Goal: Task Accomplishment & Management: Use online tool/utility

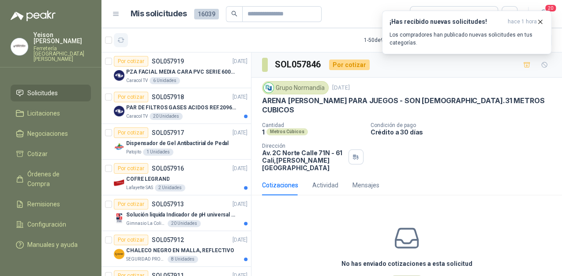
click at [122, 45] on button "button" at bounding box center [121, 40] width 14 height 14
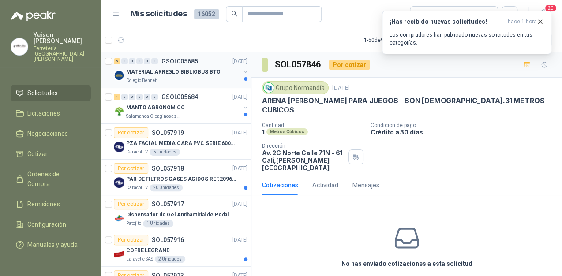
click at [192, 75] on p "MATERIAL ARREGLO BIBLIOBUS BTO" at bounding box center [173, 72] width 94 height 8
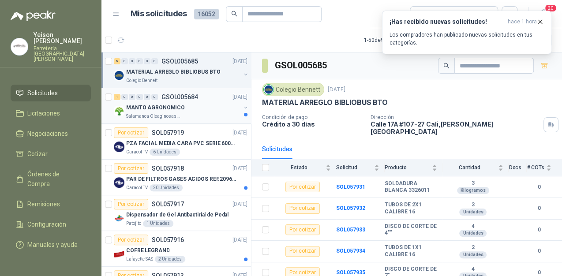
click at [203, 108] on div "MANTO AGRONOMICO" at bounding box center [183, 107] width 114 height 11
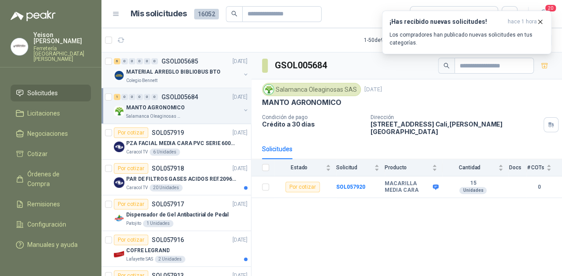
click at [180, 67] on div "MATERIAL ARREGLO BIBLIOBUS BTO" at bounding box center [183, 72] width 114 height 11
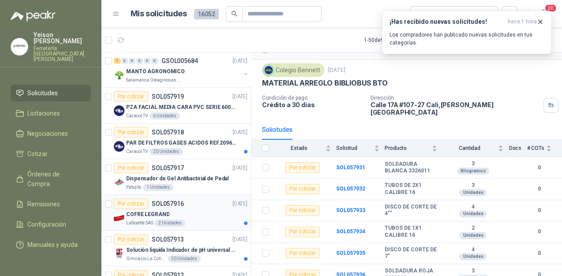
scroll to position [71, 0]
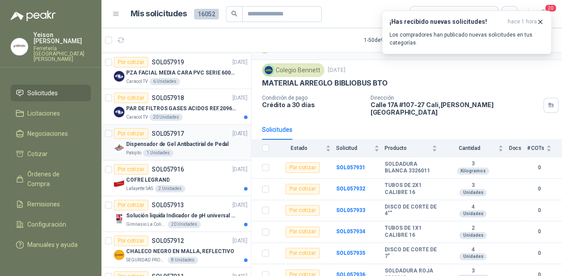
click at [211, 145] on p "Dispensador de Gel Antibactirial de Pedal" at bounding box center [177, 144] width 102 height 8
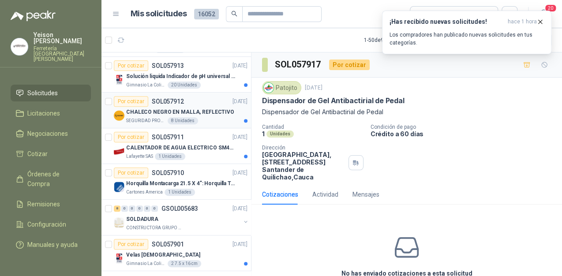
scroll to position [247, 0]
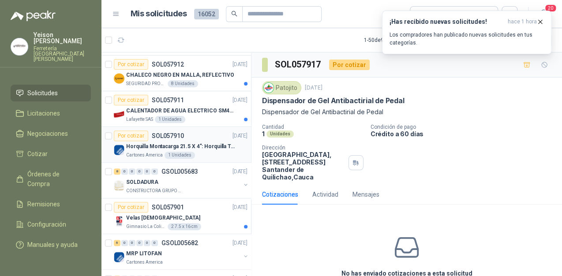
click at [170, 150] on div "Horquilla Montacarga 21.5 X 4": Horquilla Telescopica Overall size 2108 x 660 x…" at bounding box center [186, 146] width 121 height 11
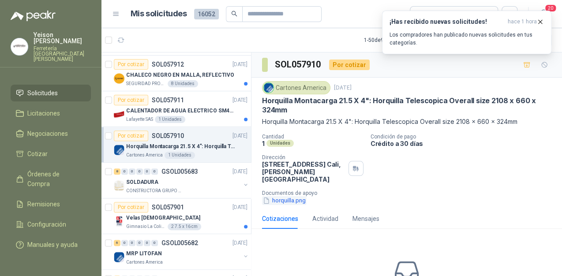
click at [278, 196] on button "horquilla.png" at bounding box center [284, 200] width 45 height 9
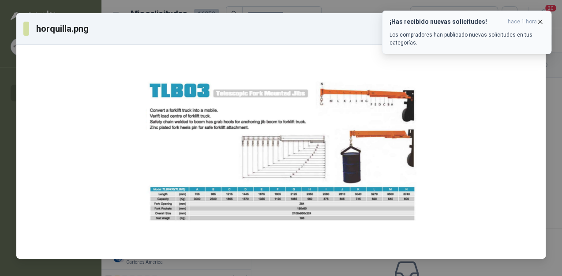
click at [544, 19] on button "¡Has recibido nuevas solicitudes! hace 1 hora Los compradores han publicado nue…" at bounding box center [466, 33] width 169 height 44
click at [541, 21] on icon "button" at bounding box center [539, 21] width 7 height 7
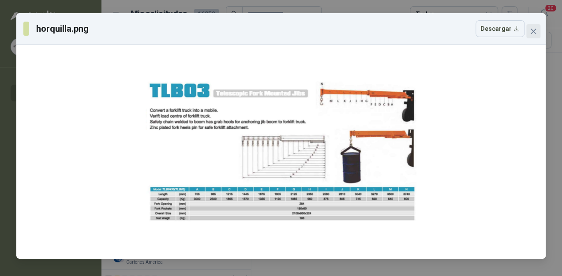
click at [529, 30] on icon "close" at bounding box center [532, 31] width 7 height 7
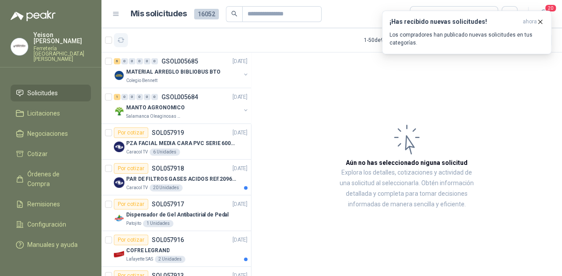
click at [119, 36] on button "button" at bounding box center [121, 40] width 14 height 14
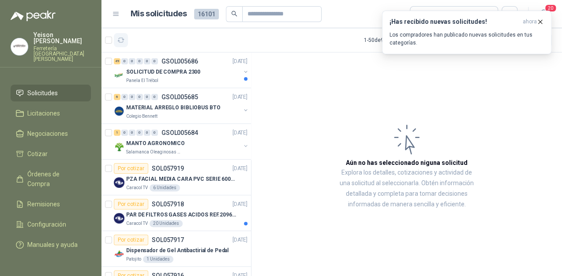
click at [123, 47] on button "button" at bounding box center [121, 40] width 14 height 14
click at [122, 38] on icon "button" at bounding box center [120, 40] width 7 height 7
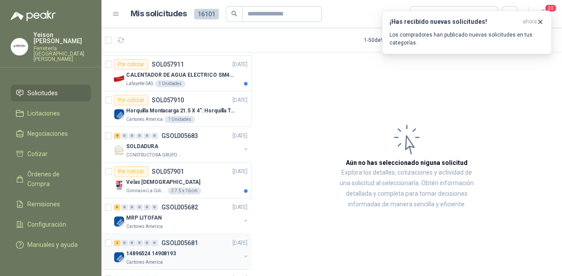
scroll to position [317, 0]
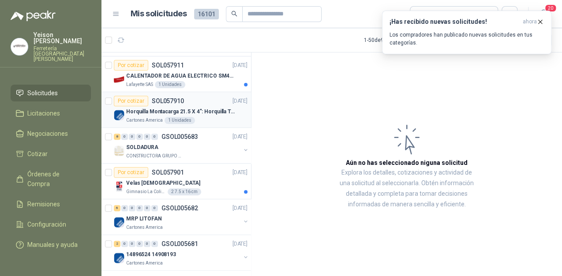
click at [192, 104] on div "Por cotizar SOL057910 [DATE]" at bounding box center [181, 101] width 134 height 11
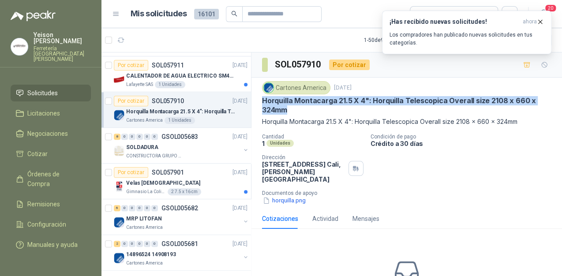
drag, startPoint x: 263, startPoint y: 97, endPoint x: 417, endPoint y: 111, distance: 155.3
click at [417, 111] on p "Horquilla Montacarga 21.5 X 4": Horquilla Telescopica Overall size 2108 x 660 x…" at bounding box center [406, 105] width 289 height 19
copy p "Horquilla Montacarga 21.5 X 4": Horquilla Telescopica Overall size 2108 x 660 x…"
click at [122, 38] on icon "button" at bounding box center [120, 40] width 7 height 7
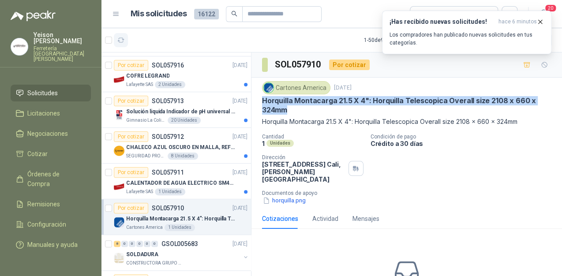
scroll to position [424, 0]
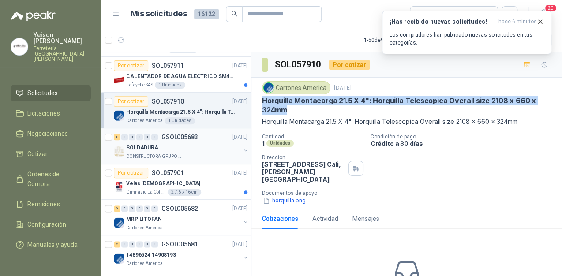
click at [179, 146] on div "SOLDADURA" at bounding box center [183, 147] width 114 height 11
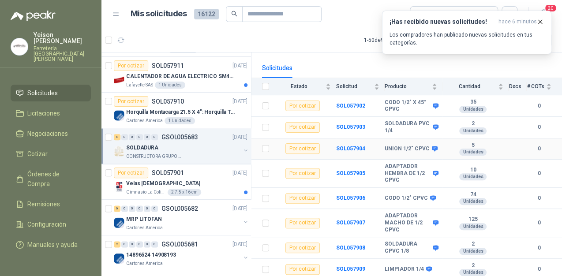
scroll to position [75, 0]
click at [541, 21] on icon "button" at bounding box center [539, 21] width 7 height 7
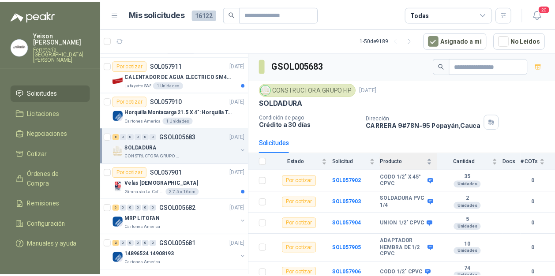
scroll to position [0, 0]
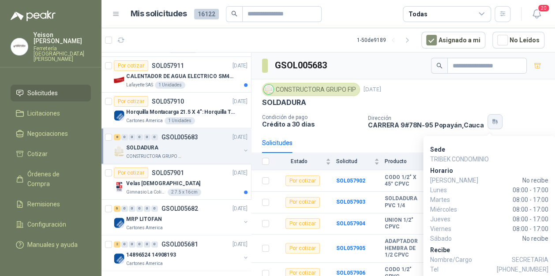
click at [490, 123] on button "button" at bounding box center [494, 121] width 15 height 15
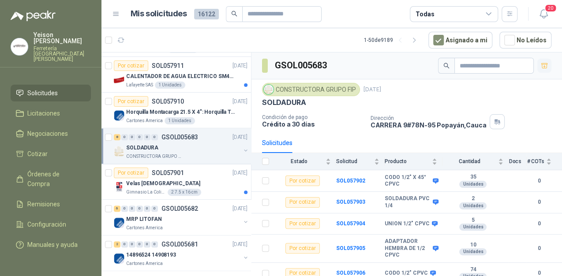
click at [541, 67] on icon "button" at bounding box center [544, 65] width 6 height 5
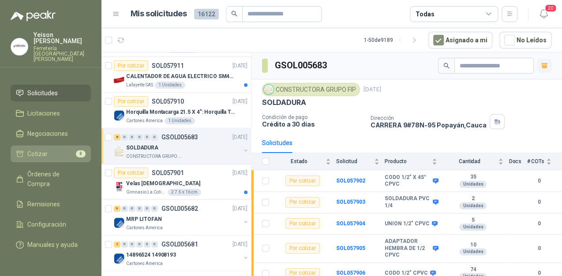
click at [76, 150] on span "8" at bounding box center [81, 153] width 10 height 7
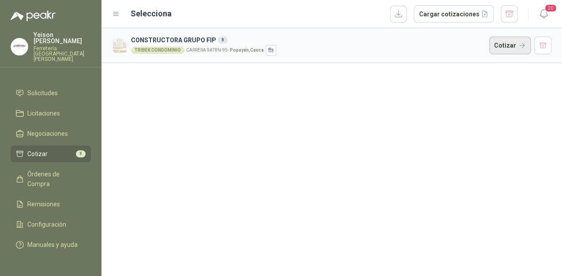
click at [513, 44] on button "Cotizar" at bounding box center [509, 46] width 41 height 18
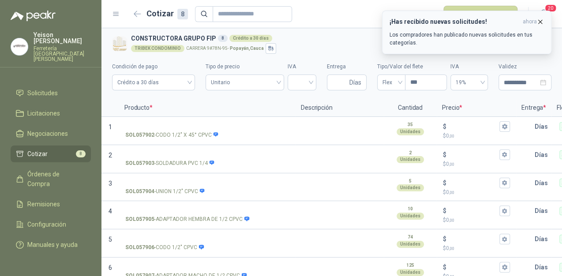
click at [538, 19] on icon "button" at bounding box center [539, 21] width 7 height 7
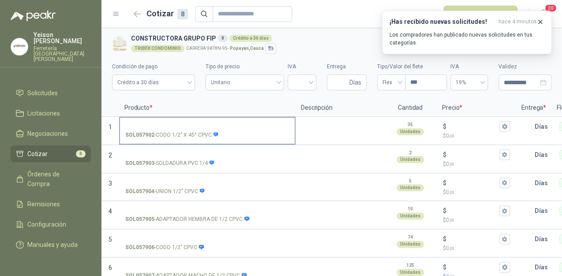
click at [175, 125] on input "SOL057902 - CODO 1/2" X 45° CPVC" at bounding box center [207, 126] width 164 height 7
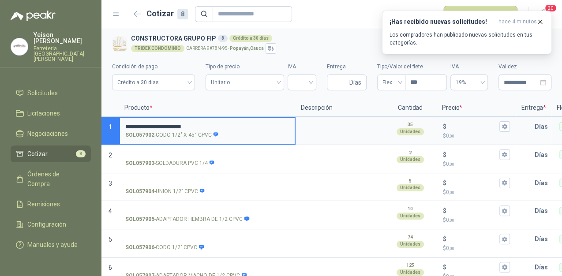
type input "**********"
click at [458, 127] on input "$ $ 0 ,00" at bounding box center [472, 126] width 49 height 7
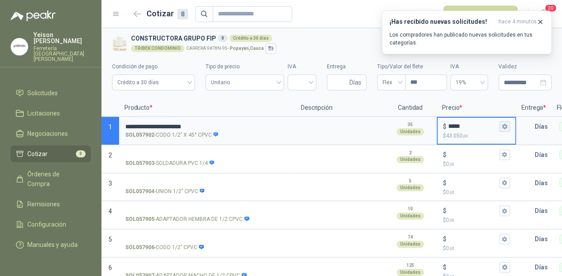
type input "*****"
click at [506, 124] on icon "button" at bounding box center [504, 126] width 6 height 6
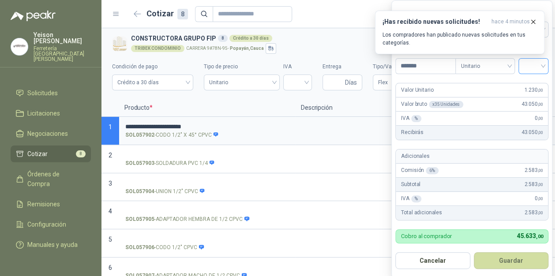
click at [538, 62] on input "search" at bounding box center [532, 65] width 19 height 13
click at [530, 81] on div "19%" at bounding box center [535, 85] width 16 height 10
click at [526, 261] on button "Guardar" at bounding box center [513, 260] width 76 height 17
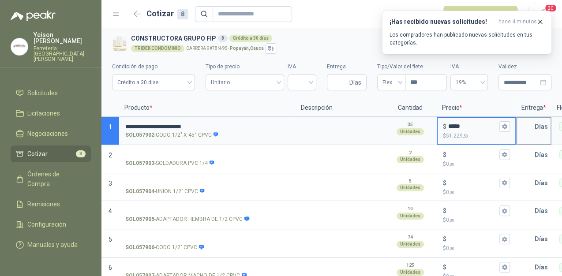
click at [527, 127] on input "text" at bounding box center [526, 127] width 18 height 18
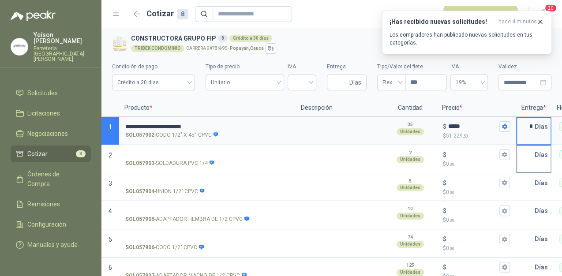
type input "*"
click at [524, 157] on input "text" at bounding box center [526, 155] width 18 height 18
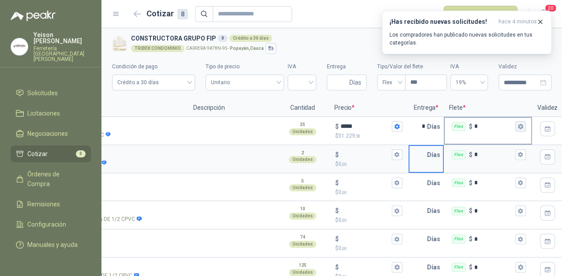
click at [519, 124] on icon "button" at bounding box center [520, 126] width 5 height 5
click at [537, 23] on icon "button" at bounding box center [539, 21] width 7 height 7
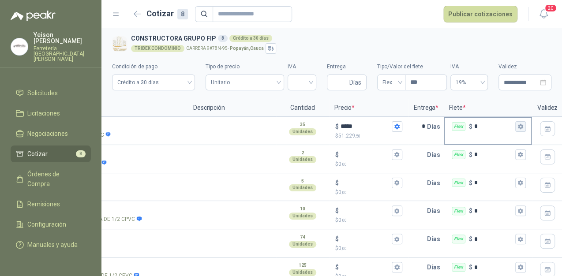
click at [521, 127] on icon "button" at bounding box center [520, 126] width 5 height 5
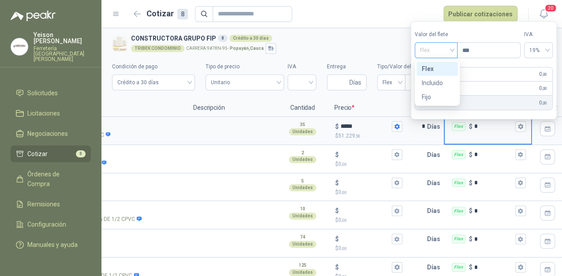
click at [447, 50] on span "Flex" at bounding box center [436, 50] width 32 height 13
click at [438, 79] on div "Incluido" at bounding box center [436, 83] width 31 height 10
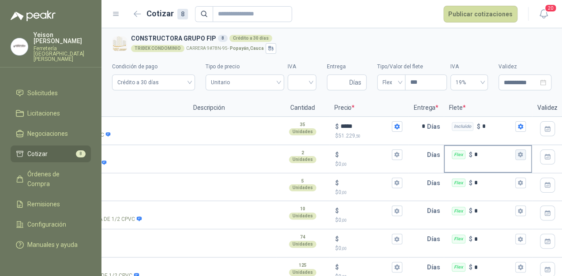
click at [520, 156] on icon "button" at bounding box center [520, 154] width 5 height 5
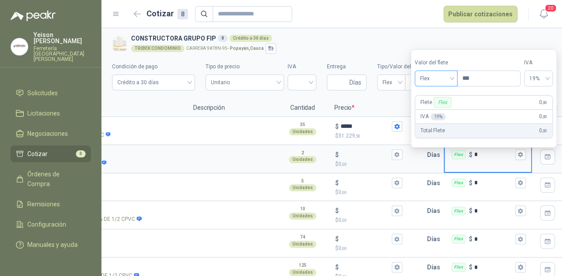
click at [454, 81] on div "Flex" at bounding box center [435, 79] width 43 height 16
click at [436, 108] on div "Incluido" at bounding box center [436, 111] width 31 height 10
click at [518, 182] on icon "button" at bounding box center [520, 182] width 5 height 5
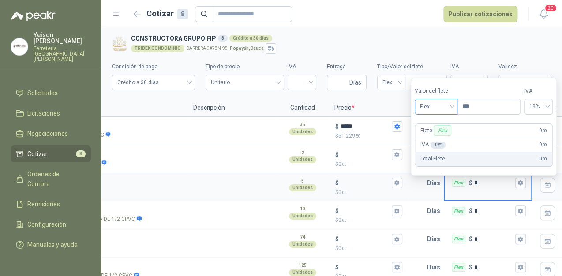
click at [440, 106] on span "Flex" at bounding box center [436, 106] width 32 height 13
click at [437, 136] on div "Incluido" at bounding box center [436, 139] width 31 height 10
click at [424, 183] on input "text" at bounding box center [418, 183] width 18 height 18
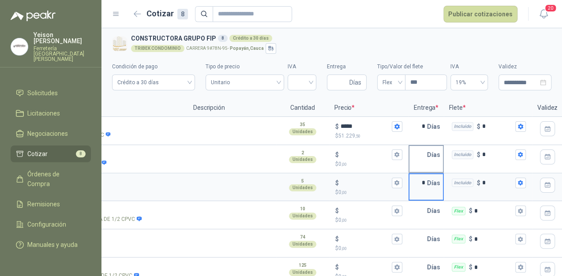
type input "*"
click at [418, 153] on input "text" at bounding box center [418, 155] width 18 height 18
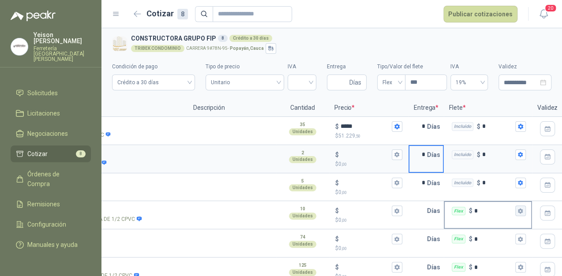
type input "*"
click at [518, 212] on icon "button" at bounding box center [520, 211] width 6 height 6
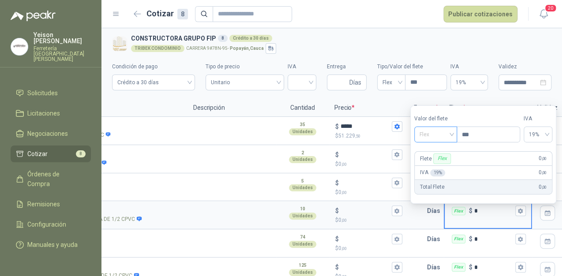
click at [446, 135] on span "Flex" at bounding box center [435, 134] width 32 height 13
click at [439, 167] on div "Incluido" at bounding box center [436, 167] width 31 height 10
click at [421, 214] on input "text" at bounding box center [418, 211] width 18 height 18
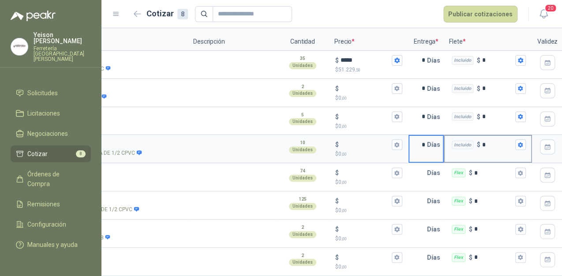
scroll to position [72, 0]
type input "*"
click at [517, 170] on icon "button" at bounding box center [520, 173] width 6 height 6
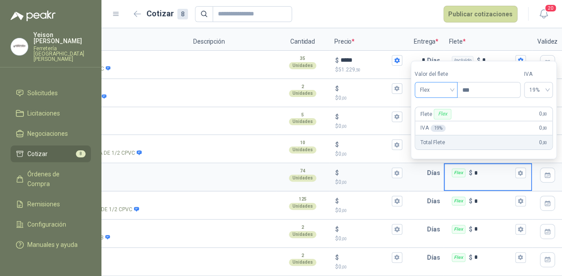
click at [455, 90] on div "Flex" at bounding box center [435, 90] width 43 height 16
click at [440, 122] on div "Incluido" at bounding box center [436, 123] width 31 height 10
click at [421, 170] on input "text" at bounding box center [418, 173] width 18 height 18
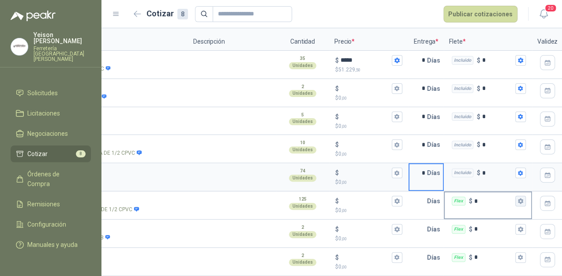
type input "*"
click at [516, 196] on button "Flex $ *" at bounding box center [520, 201] width 11 height 11
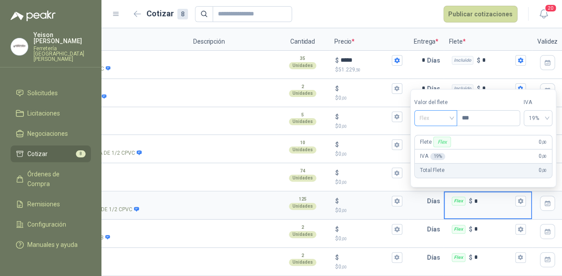
click at [444, 115] on span "Flex" at bounding box center [435, 118] width 32 height 13
click at [435, 148] on div "Incluido" at bounding box center [436, 151] width 31 height 10
click at [425, 194] on input "text" at bounding box center [418, 201] width 18 height 18
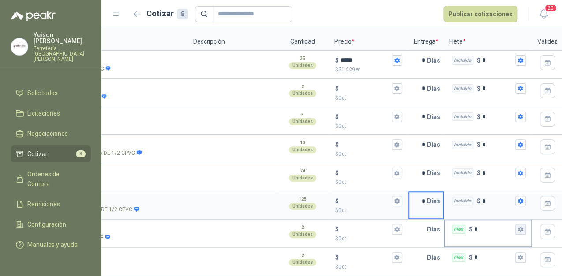
type input "*"
click at [523, 224] on button "Flex $ *" at bounding box center [520, 229] width 11 height 11
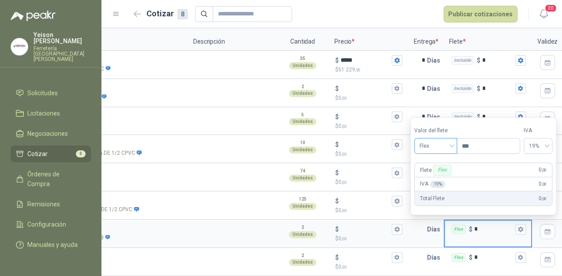
click at [451, 145] on span "Flex" at bounding box center [435, 145] width 32 height 13
click at [443, 179] on div "Incluido" at bounding box center [436, 179] width 31 height 10
click at [425, 221] on input "text" at bounding box center [418, 229] width 18 height 18
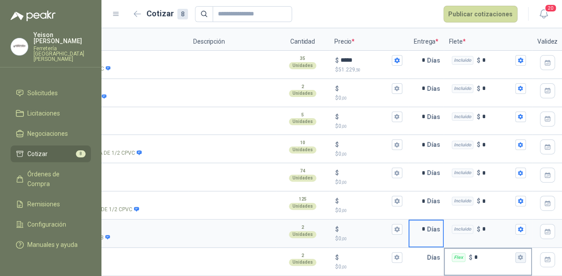
type input "*"
click at [518, 252] on button "Flex $ *" at bounding box center [520, 257] width 11 height 11
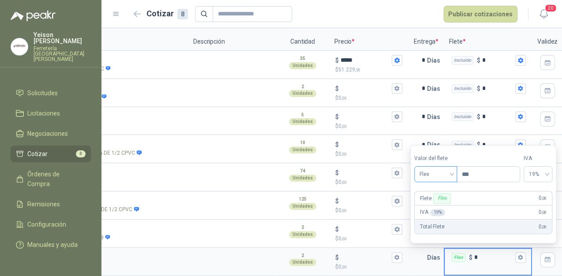
click at [451, 169] on span "Flex" at bounding box center [435, 174] width 32 height 13
drag, startPoint x: 434, startPoint y: 202, endPoint x: 430, endPoint y: 212, distance: 10.1
click at [434, 203] on div "Incluido" at bounding box center [436, 207] width 31 height 10
click at [421, 251] on input "text" at bounding box center [418, 258] width 18 height 18
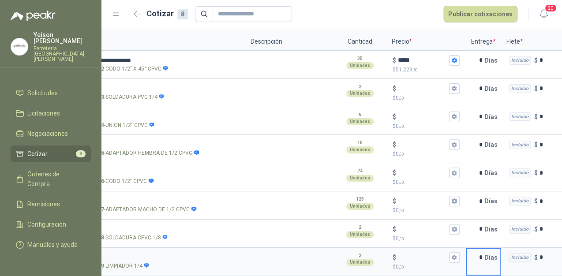
scroll to position [0, 0]
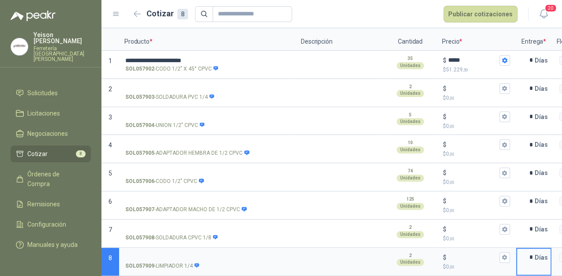
type input "*"
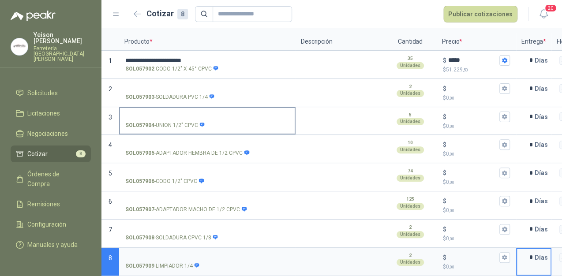
click at [190, 114] on input "SOL057904 - UNION 1/2" CPVC" at bounding box center [207, 117] width 164 height 7
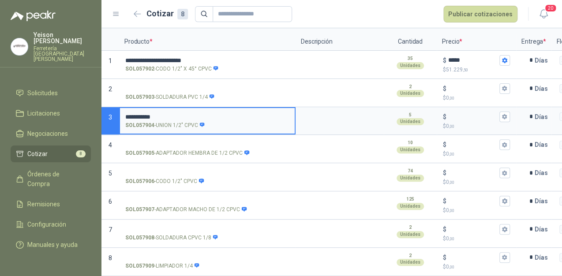
drag, startPoint x: 153, startPoint y: 111, endPoint x: 194, endPoint y: 107, distance: 40.8
click at [194, 114] on input "**********" at bounding box center [207, 117] width 164 height 7
click at [173, 114] on input "**********" at bounding box center [207, 117] width 164 height 7
click at [247, 114] on input "**********" at bounding box center [207, 117] width 164 height 7
type input "**********"
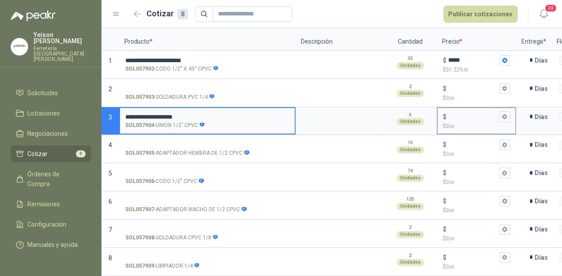
click at [457, 113] on input "$ $ 0 ,00" at bounding box center [472, 116] width 49 height 7
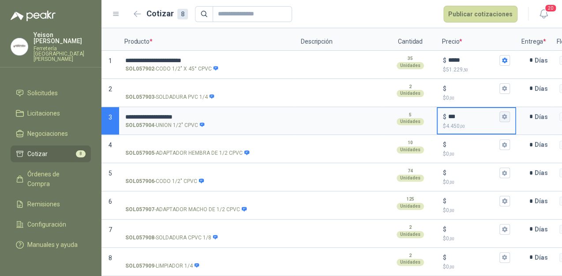
type input "***"
click at [508, 112] on button "$ *** $ 4.450 ,00" at bounding box center [504, 117] width 11 height 11
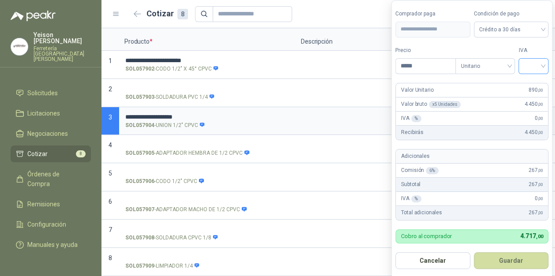
click at [543, 63] on input "search" at bounding box center [532, 65] width 19 height 13
click at [531, 80] on div "19%" at bounding box center [535, 85] width 16 height 10
click at [522, 261] on button "Guardar" at bounding box center [513, 260] width 76 height 17
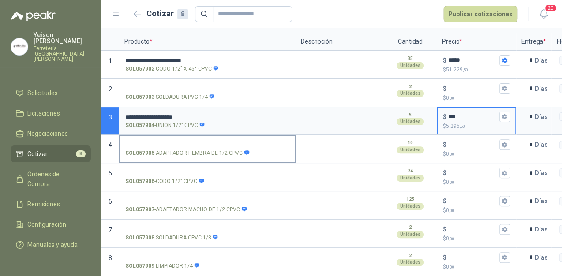
click at [187, 142] on input "SOL057905 - ADAPTADOR HEMBRA DE 1/2 CPVC" at bounding box center [207, 145] width 164 height 7
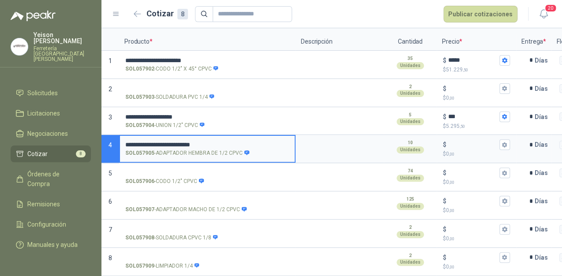
type input "**********"
click at [458, 142] on input "$ $ 0 ,00" at bounding box center [472, 145] width 49 height 7
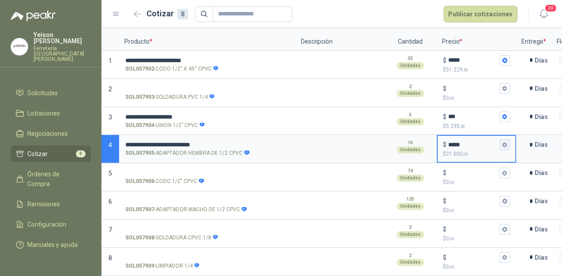
type input "*****"
click at [506, 142] on icon "button" at bounding box center [504, 145] width 6 height 6
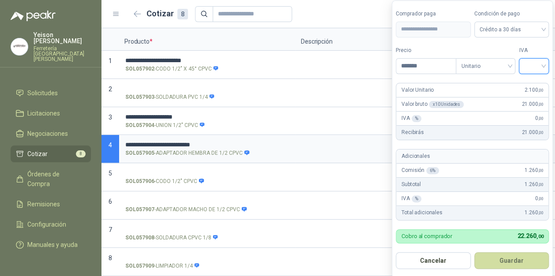
click at [541, 61] on input "search" at bounding box center [533, 65] width 19 height 13
click at [534, 81] on div "19%" at bounding box center [535, 85] width 16 height 10
click at [526, 257] on button "Guardar" at bounding box center [512, 260] width 76 height 17
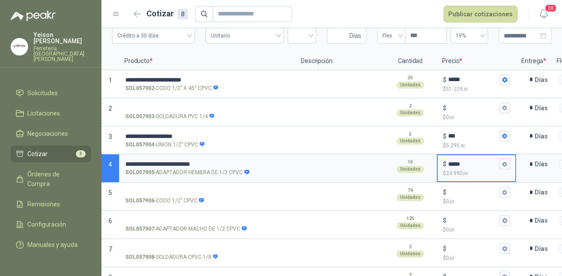
scroll to position [72, 0]
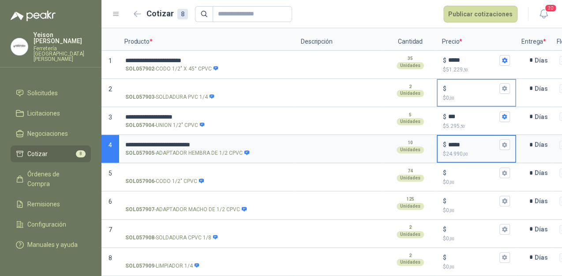
click at [464, 85] on input "$ $ 0 ,00" at bounding box center [472, 88] width 49 height 7
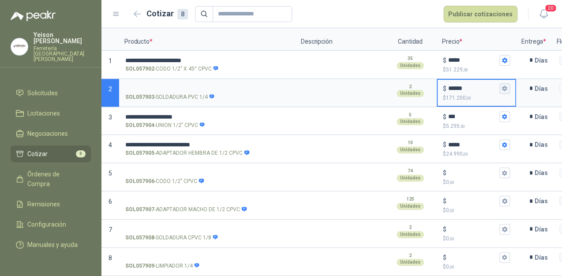
type input "******"
click at [504, 86] on icon "button" at bounding box center [504, 88] width 5 height 5
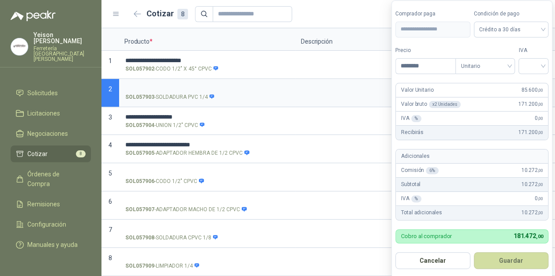
click at [543, 57] on div "IVA" at bounding box center [533, 60] width 30 height 28
click at [541, 62] on input "search" at bounding box center [533, 65] width 19 height 13
click at [530, 82] on div "19%" at bounding box center [535, 85] width 16 height 10
click at [519, 257] on button "Guardar" at bounding box center [512, 260] width 76 height 17
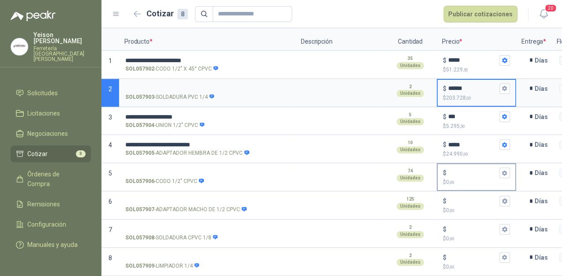
click at [451, 170] on input "$ $ 0 ,00" at bounding box center [472, 173] width 49 height 7
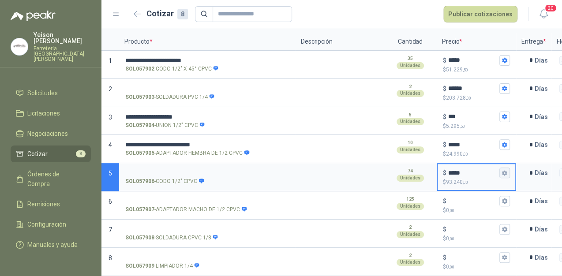
type input "*****"
click at [507, 168] on button "$ ***** $ 93.240 ,00" at bounding box center [504, 173] width 11 height 11
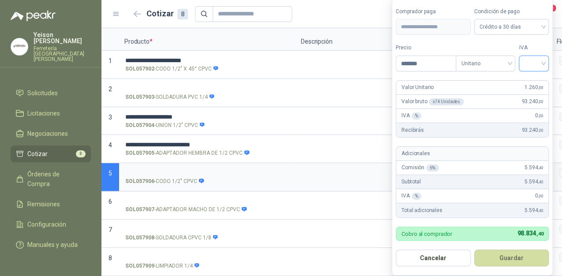
click at [547, 61] on div at bounding box center [533, 64] width 30 height 16
click at [530, 81] on div "19%" at bounding box center [535, 83] width 16 height 10
click at [510, 265] on button "Guardar" at bounding box center [513, 258] width 76 height 17
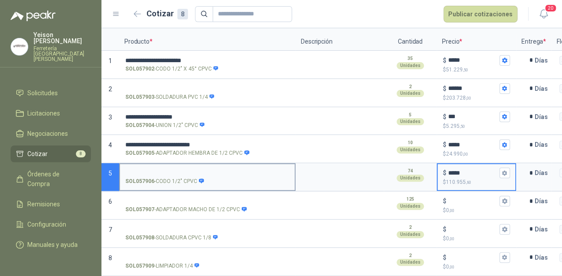
click at [175, 170] on label "SOL057906 - CODO 1/2" CPVC" at bounding box center [207, 176] width 175 height 25
click at [175, 170] on input "SOL057906 - CODO 1/2" CPVC" at bounding box center [207, 173] width 164 height 7
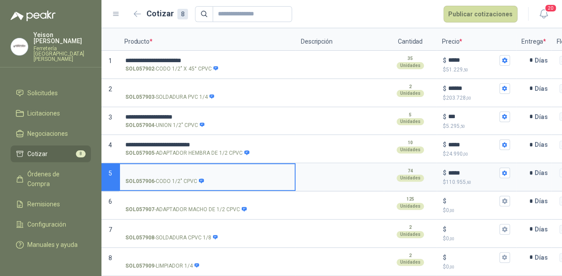
click at [175, 170] on input "SOL057906 - CODO 1/2" CPVC" at bounding box center [207, 173] width 164 height 7
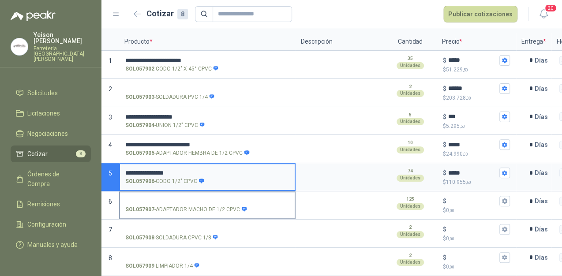
type input "**********"
click at [132, 198] on input "SOL057907 - ADAPTADOR MACHO DE 1/2 CPVC" at bounding box center [207, 201] width 164 height 7
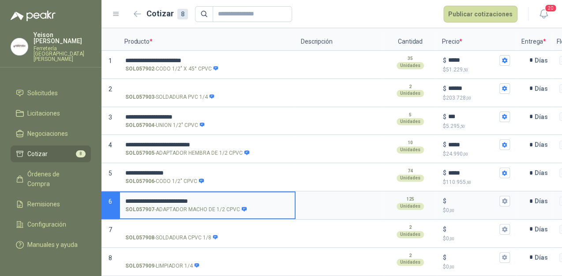
type input "**********"
click at [464, 198] on input "$ $ 0 ,00" at bounding box center [472, 201] width 49 height 7
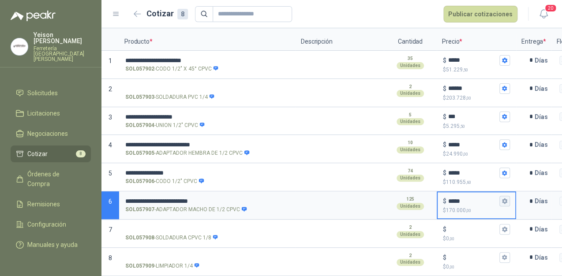
type input "*****"
click at [504, 198] on icon "button" at bounding box center [504, 200] width 5 height 5
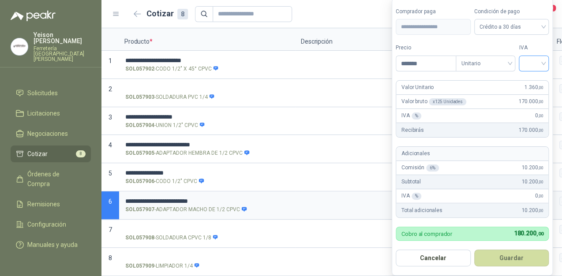
click at [540, 60] on input "search" at bounding box center [533, 62] width 19 height 13
click at [537, 78] on div "19%" at bounding box center [535, 83] width 16 height 10
click at [528, 260] on button "Guardar" at bounding box center [513, 258] width 76 height 17
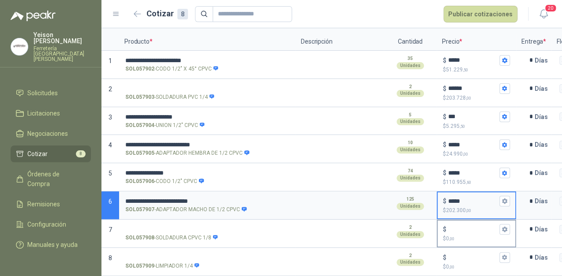
click at [455, 226] on input "$ $ 0 ,00" at bounding box center [472, 229] width 49 height 7
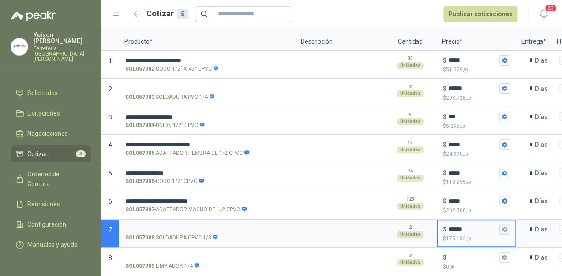
type input "******"
click at [508, 224] on button "$ ****** $ 175.132 ,00" at bounding box center [504, 229] width 11 height 11
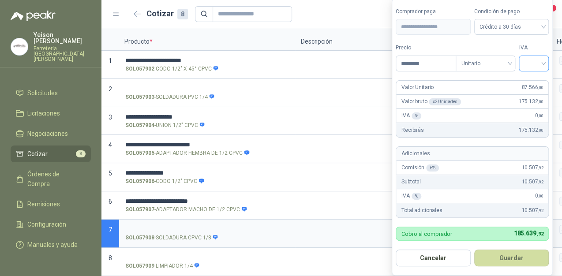
click at [543, 58] on input "search" at bounding box center [533, 62] width 19 height 13
click at [536, 82] on div "19%" at bounding box center [535, 83] width 16 height 10
click at [511, 259] on button "Guardar" at bounding box center [513, 258] width 76 height 17
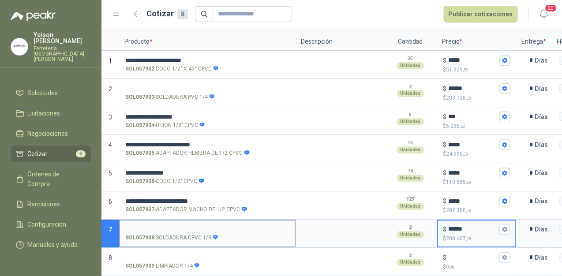
click at [173, 226] on input "SOL057908 - SOLDADURA CPVC 1/8" at bounding box center [207, 229] width 164 height 7
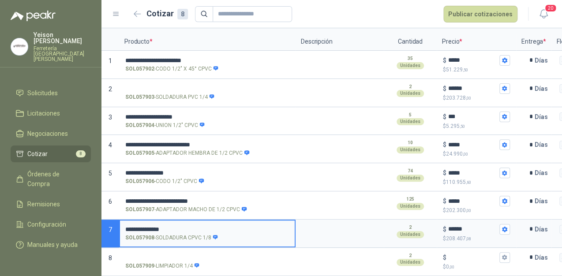
type input "**********"
click at [504, 226] on icon "button" at bounding box center [504, 229] width 6 height 6
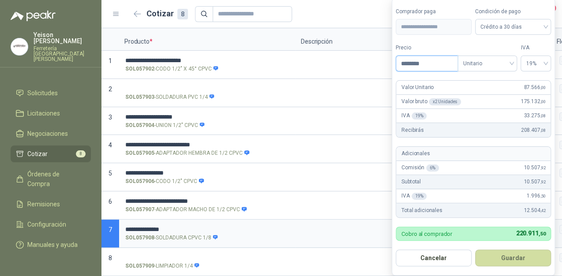
click at [436, 63] on input "********" at bounding box center [426, 63] width 61 height 15
type input "********"
click at [519, 259] on button "Guardar" at bounding box center [513, 258] width 76 height 17
type input "******"
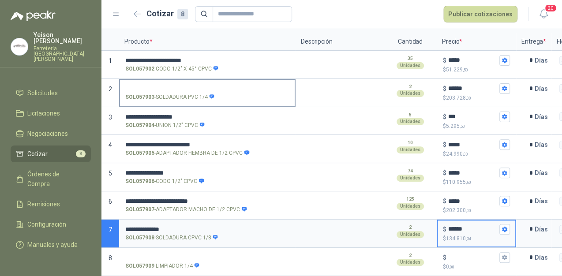
click at [178, 86] on input "SOL057903 - SOLDADURA PVC 1/4" at bounding box center [207, 89] width 164 height 7
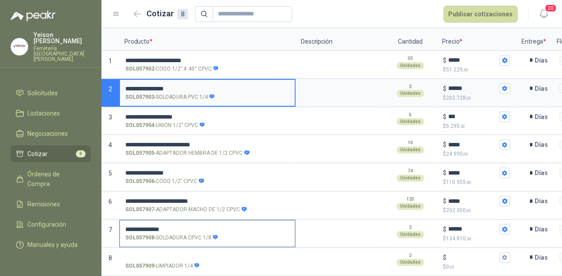
type input "**********"
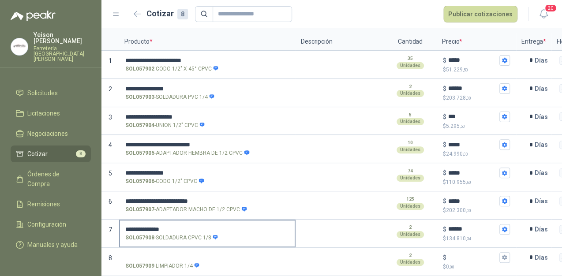
click at [162, 239] on div "**********" at bounding box center [207, 234] width 176 height 28
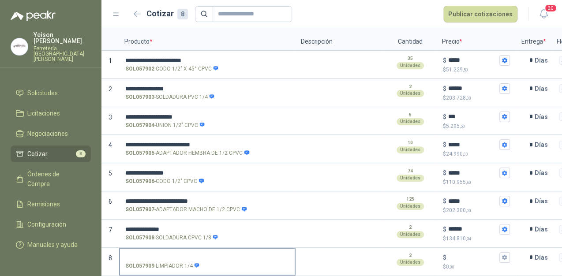
click at [158, 254] on input "SOL057909 - LIMPIADOR 1/4" at bounding box center [207, 257] width 164 height 7
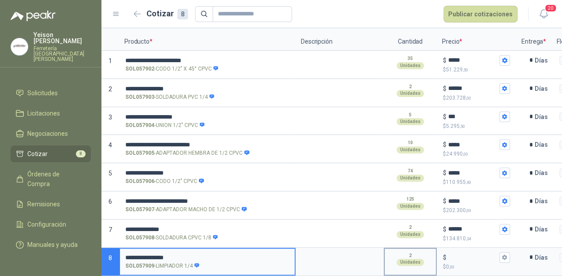
type input "**********"
click at [393, 253] on div "2 Unidades" at bounding box center [409, 259] width 51 height 21
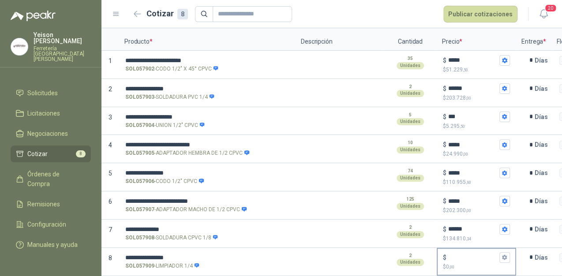
click at [466, 254] on input "$ $ 0 ,00" at bounding box center [472, 257] width 49 height 7
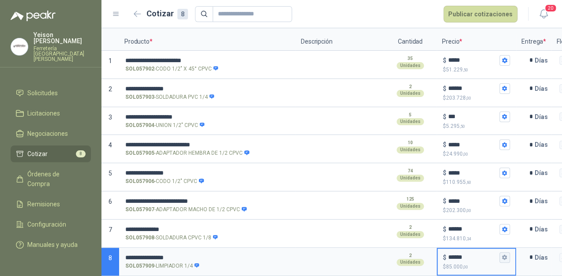
type input "******"
click at [503, 254] on icon "button" at bounding box center [504, 257] width 6 height 6
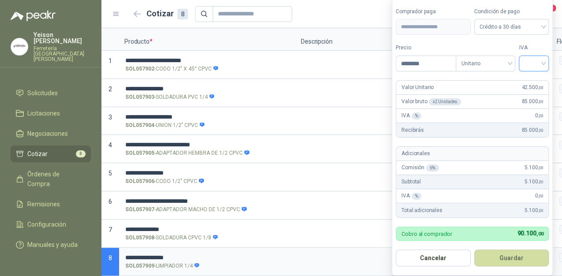
click at [541, 60] on input "search" at bounding box center [533, 62] width 19 height 13
click at [534, 79] on div "19%" at bounding box center [535, 83] width 16 height 10
click at [515, 259] on button "Guardar" at bounding box center [513, 258] width 76 height 17
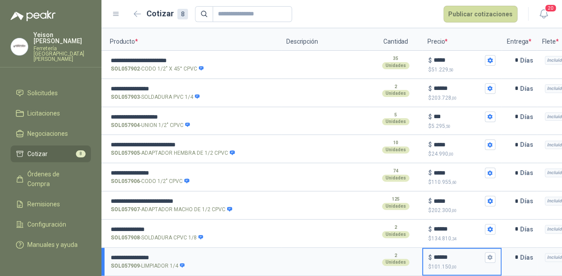
scroll to position [0, 0]
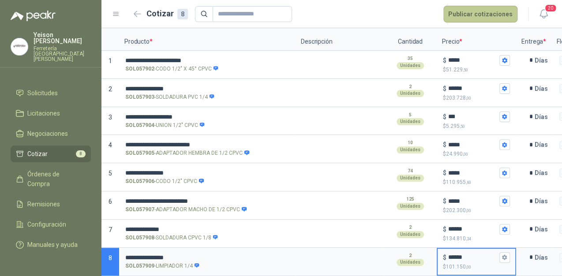
click at [487, 15] on button "Publicar cotizaciones" at bounding box center [480, 14] width 74 height 17
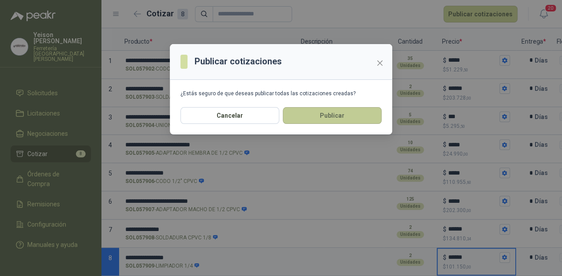
click at [340, 119] on button "Publicar" at bounding box center [332, 115] width 99 height 17
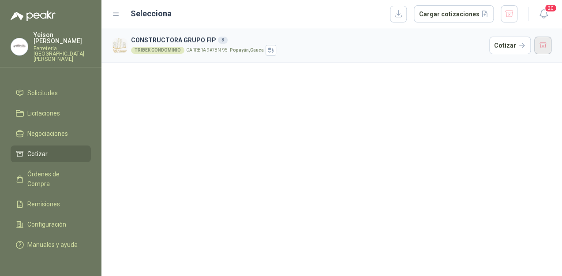
click at [542, 48] on button "button" at bounding box center [543, 46] width 18 height 18
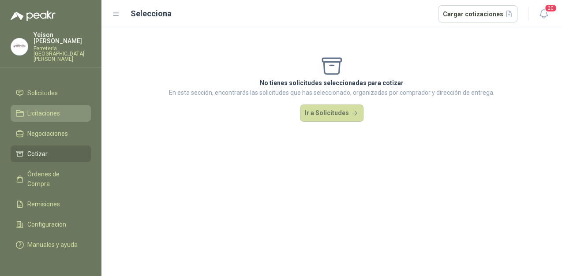
click at [35, 108] on span "Licitaciones" at bounding box center [43, 113] width 33 height 10
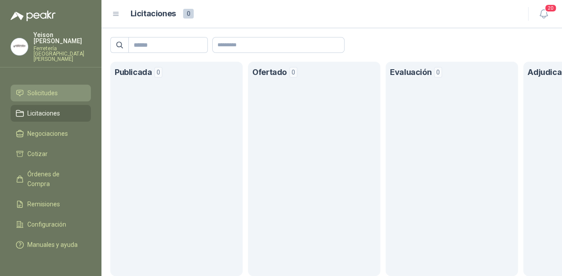
click at [60, 88] on li "Solicitudes" at bounding box center [51, 93] width 70 height 10
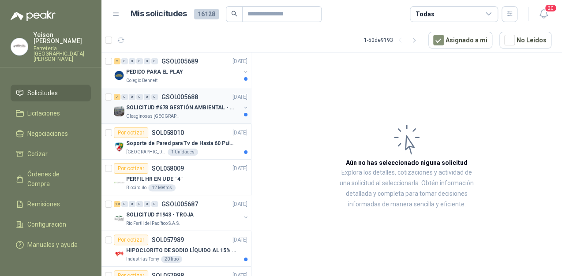
click at [190, 108] on p "SOLICITUD #678 GESTIÓN AMBIENTAL - TUMACO" at bounding box center [181, 108] width 110 height 8
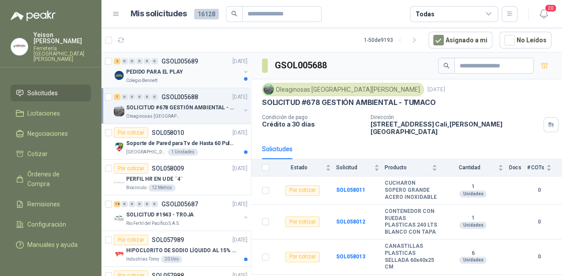
click at [155, 78] on p "Colegio Bennett" at bounding box center [141, 80] width 31 height 7
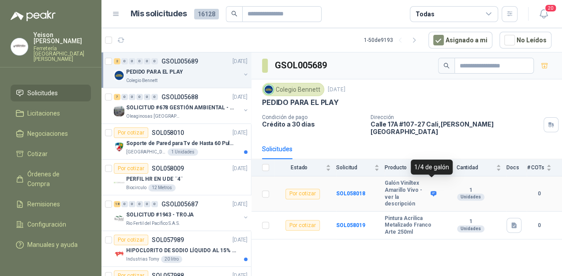
click at [432, 191] on icon at bounding box center [433, 193] width 6 height 5
click at [515, 222] on icon "button" at bounding box center [513, 225] width 5 height 6
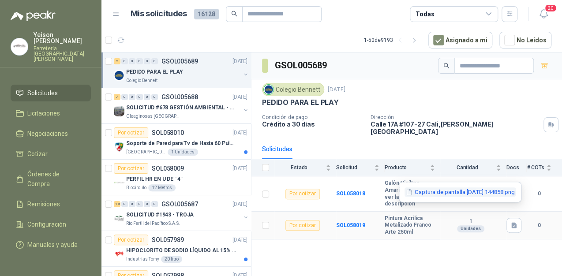
click at [419, 190] on button "Captura de pantalla [DATE] 144858.png" at bounding box center [459, 191] width 111 height 9
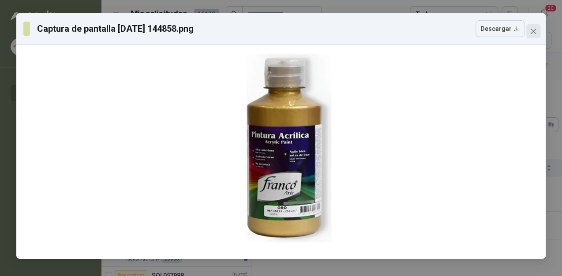
click at [533, 30] on icon "close" at bounding box center [532, 31] width 5 height 5
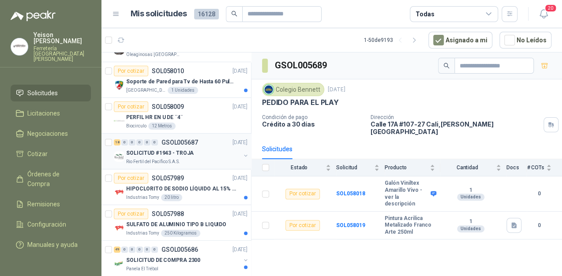
scroll to position [141, 0]
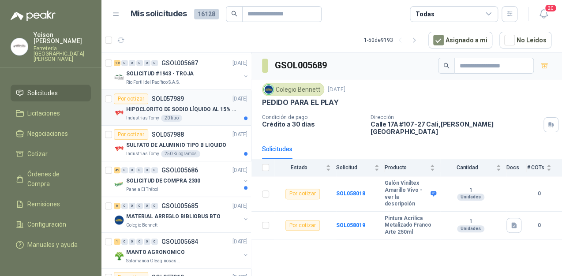
click at [214, 115] on div "Industrias Tomy 20 litro" at bounding box center [186, 118] width 121 height 7
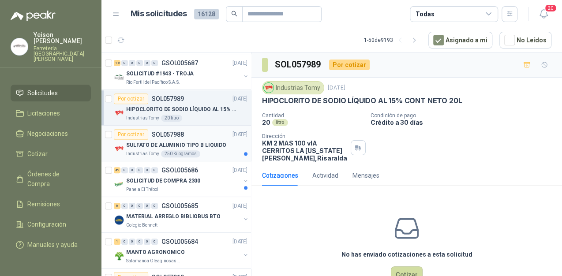
click at [206, 145] on p "SULFATO DE ALUMINIO TIPO B LIQUIDO" at bounding box center [176, 145] width 100 height 8
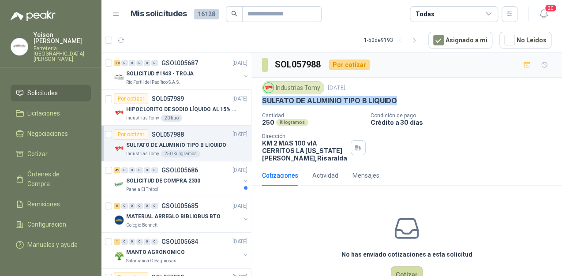
drag, startPoint x: 394, startPoint y: 99, endPoint x: 262, endPoint y: 99, distance: 132.3
click at [262, 99] on p "SULFATO DE ALUMINIO TIPO B LIQUIDO" at bounding box center [329, 100] width 135 height 9
copy p "SULFATO DE ALUMINIO TIPO B LIQUIDO"
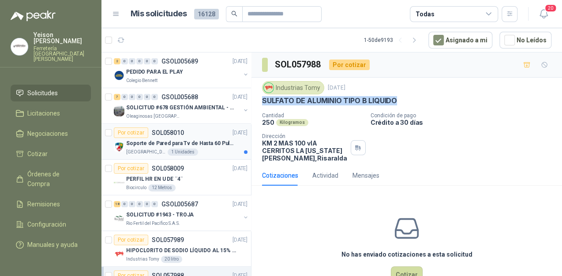
click at [192, 137] on div "Por cotizar SOL058010 [DATE]" at bounding box center [181, 132] width 134 height 11
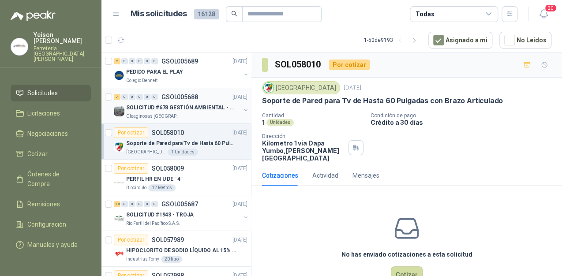
click at [212, 90] on div "7 0 0 0 0 0 GSOL005688 [DATE] SOLICITUD #678 GESTIÓN AMBIENTAL - TUMACO Oleagin…" at bounding box center [175, 106] width 149 height 36
click at [183, 96] on p "GSOL005688" at bounding box center [179, 97] width 37 height 6
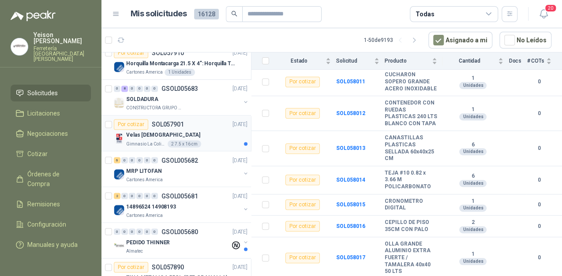
scroll to position [600, 0]
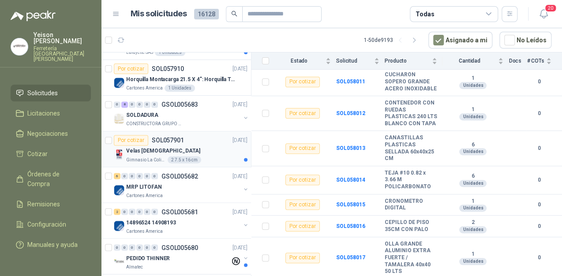
click at [198, 143] on div "Por cotizar SOL057901 [DATE]" at bounding box center [181, 140] width 134 height 11
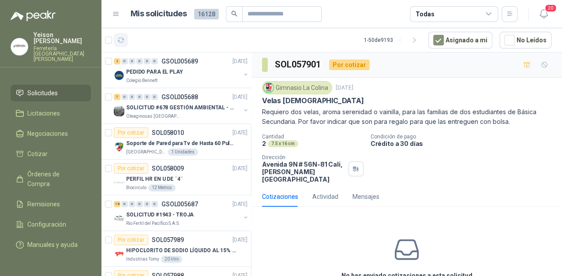
click at [127, 43] on article "1 - 50 de 9193 Asignado a mi No Leídos" at bounding box center [331, 40] width 460 height 24
click at [124, 43] on button "button" at bounding box center [121, 40] width 14 height 14
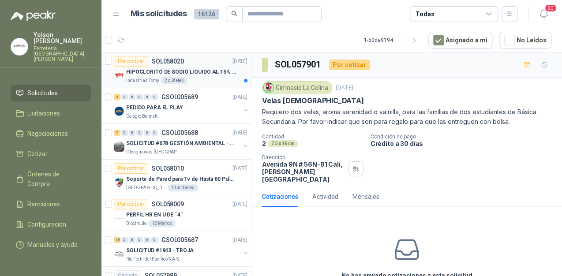
click at [211, 64] on div "Por cotizar SOL058020 [DATE]" at bounding box center [181, 61] width 134 height 11
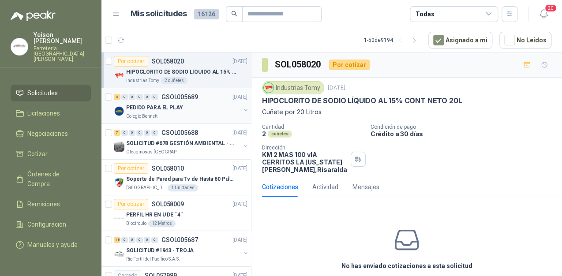
click at [175, 110] on p "PEDIDO PARA EL PLAY" at bounding box center [154, 108] width 57 height 8
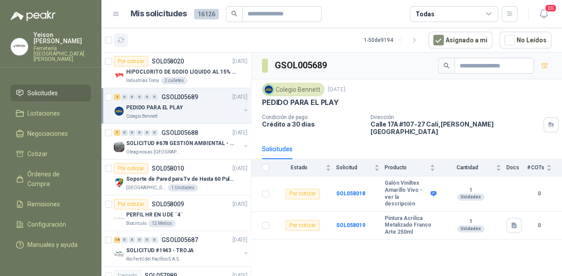
click at [121, 40] on icon "button" at bounding box center [120, 40] width 7 height 7
click at [122, 41] on icon "button" at bounding box center [120, 40] width 7 height 7
click at [123, 38] on icon "button" at bounding box center [120, 40] width 7 height 7
click at [116, 39] on button "button" at bounding box center [121, 40] width 14 height 14
click at [125, 46] on button "button" at bounding box center [121, 40] width 14 height 14
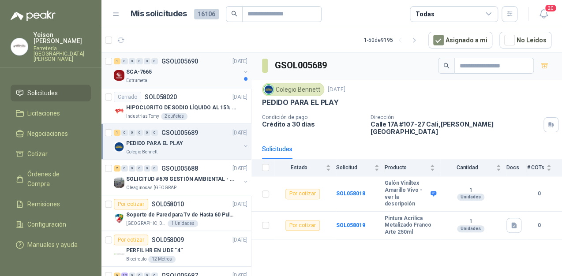
click at [153, 76] on div "SCA-7665" at bounding box center [183, 72] width 114 height 11
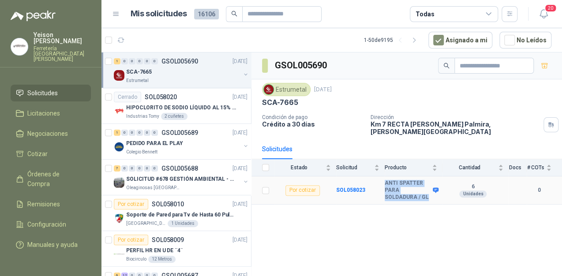
drag, startPoint x: 400, startPoint y: 190, endPoint x: 379, endPoint y: 176, distance: 24.8
click at [379, 176] on tr "Por cotizar SOL058023 ANTI SPATTER PARA SOLDADURA / GL 6 Unidades 0" at bounding box center [406, 190] width 310 height 28
drag, startPoint x: 379, startPoint y: 176, endPoint x: 431, endPoint y: 180, distance: 51.7
click at [431, 187] on span at bounding box center [433, 190] width 7 height 7
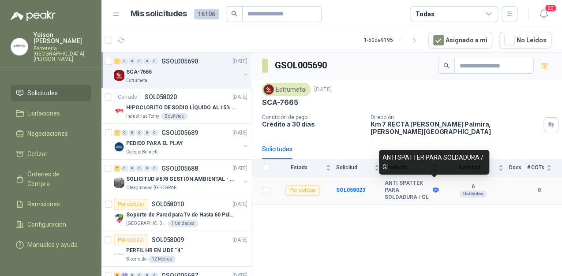
click at [434, 188] on icon at bounding box center [435, 190] width 6 height 5
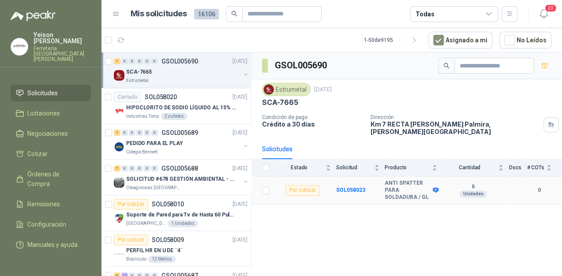
click at [402, 192] on b "ANTI SPATTER PARA SOLDADURA / GL" at bounding box center [407, 190] width 46 height 21
drag, startPoint x: 397, startPoint y: 191, endPoint x: 376, endPoint y: 179, distance: 23.7
click at [376, 179] on tr "Por cotizar SOL058023 ANTI SPATTER PARA SOLDADURA / GL 6 Unidades 0" at bounding box center [406, 190] width 310 height 28
copy tr "ANTI SPATTER PARA SOLDADURA / GL"
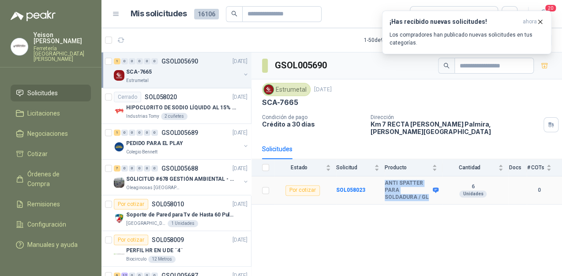
copy tr "ANTI SPATTER PARA SOLDADURA / GL"
click at [125, 43] on button "button" at bounding box center [121, 40] width 14 height 14
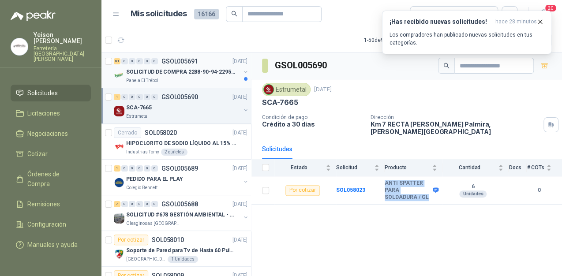
click at [164, 76] on div "SOLICITUD DE COMPRA 2288-90-94-2295-96-2301-02-04" at bounding box center [183, 72] width 114 height 11
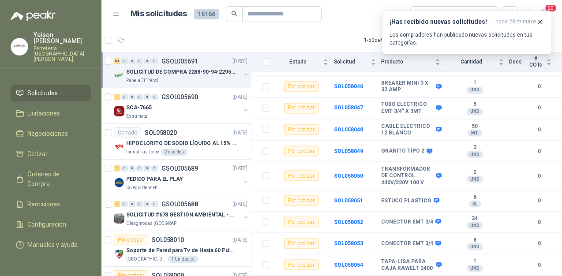
scroll to position [635, 0]
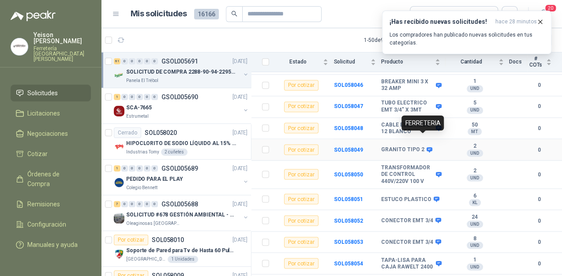
click at [426, 147] on icon at bounding box center [429, 149] width 6 height 5
click at [436, 125] on icon at bounding box center [439, 127] width 6 height 5
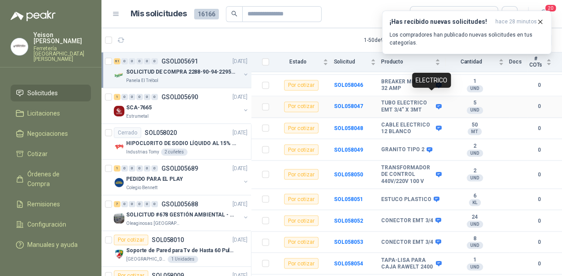
click at [435, 103] on icon at bounding box center [438, 106] width 7 height 7
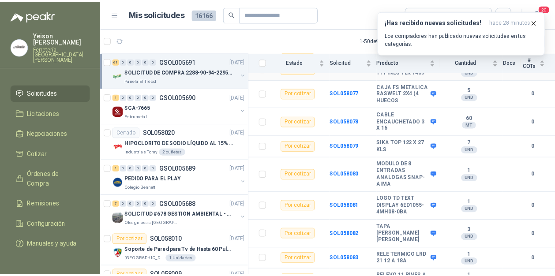
scroll to position [1397, 0]
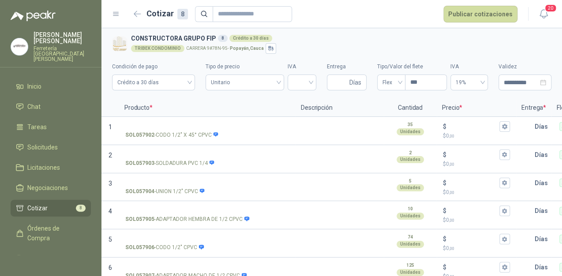
scroll to position [72, 0]
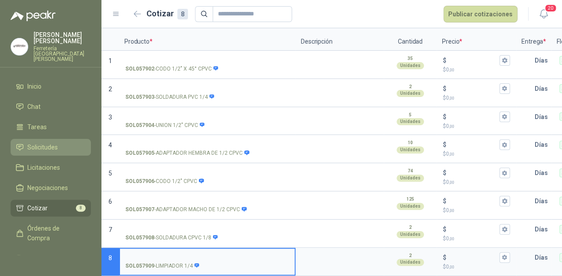
click at [49, 142] on span "Solicitudes" at bounding box center [42, 147] width 30 height 10
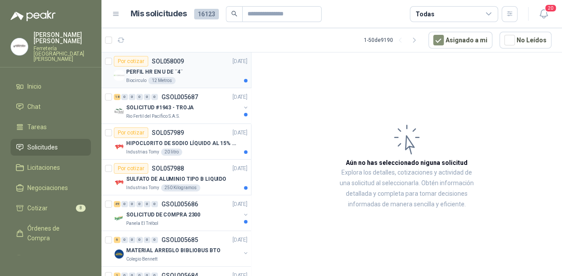
click at [175, 68] on p "PERFIL HR EN U DE ¨4¨" at bounding box center [154, 72] width 56 height 8
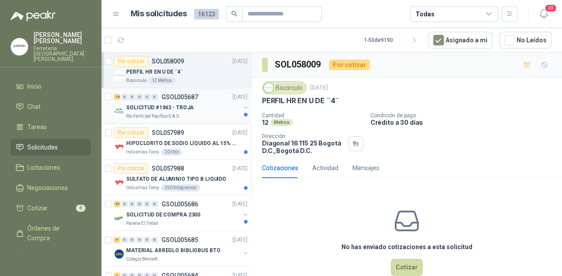
click at [171, 106] on p "SOLICITUD #1943 - TROJA" at bounding box center [159, 108] width 67 height 8
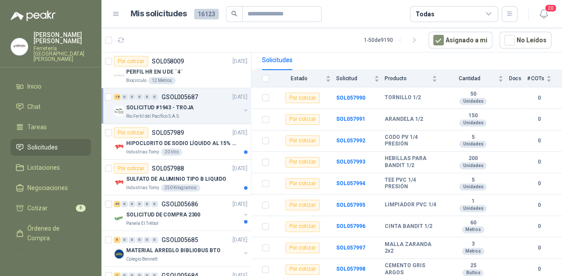
scroll to position [106, 0]
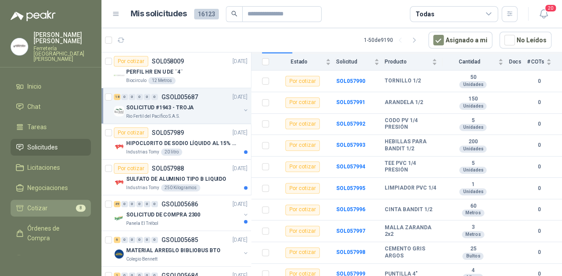
click at [76, 205] on span "8" at bounding box center [81, 208] width 10 height 7
